Goal: Information Seeking & Learning: Check status

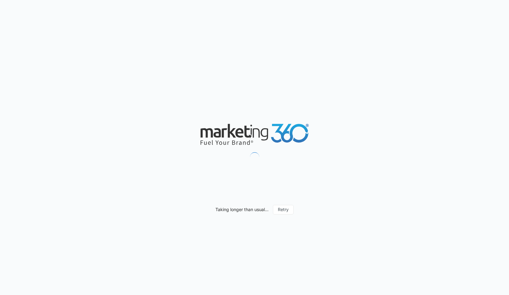
type input "[DATE]"
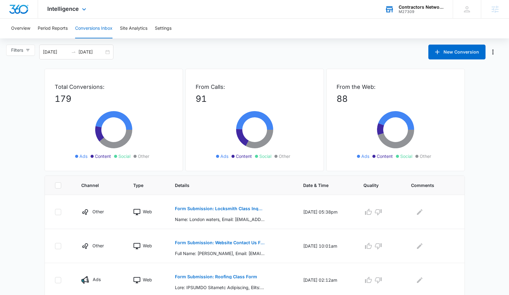
click at [417, 12] on div "M27309" at bounding box center [421, 12] width 45 height 4
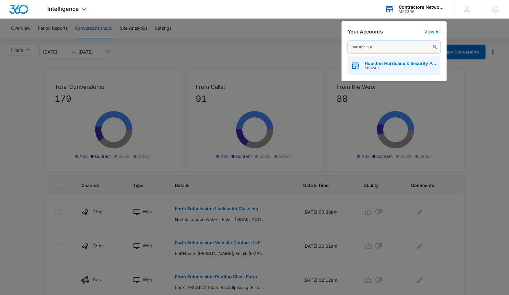
type input "houston hur"
click at [385, 63] on span "Houston Hurricane & Security Products" at bounding box center [401, 63] width 73 height 5
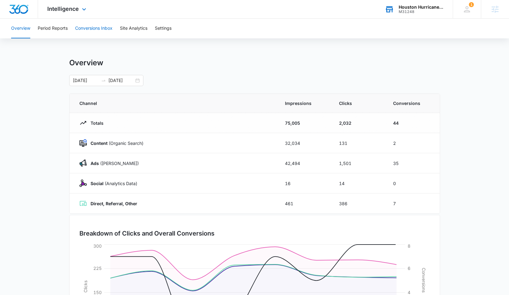
click at [90, 30] on button "Conversions Inbox" at bounding box center [93, 29] width 37 height 20
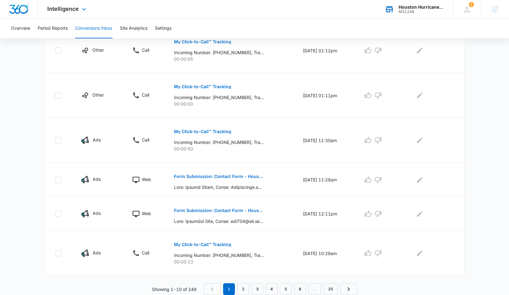
scroll to position [324, 0]
click at [243, 290] on link "2" at bounding box center [243, 289] width 12 height 12
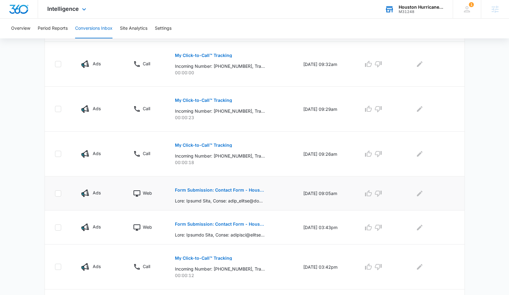
scroll to position [199, 0]
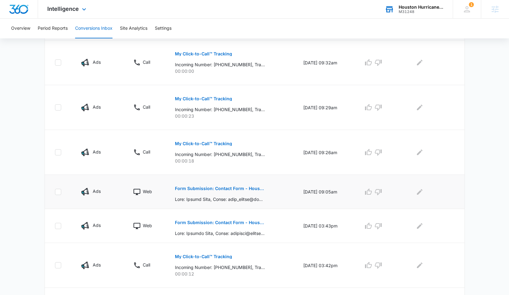
click at [180, 189] on p "Form Submission: Contact Form - Houston Hurricane & Security Products" at bounding box center [220, 188] width 90 height 4
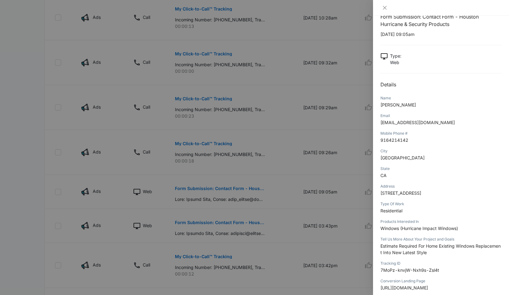
scroll to position [14, 0]
drag, startPoint x: 390, startPoint y: 141, endPoint x: 397, endPoint y: 141, distance: 7.1
click at [397, 141] on span "9164214142" at bounding box center [394, 139] width 28 height 5
